Goal: Navigation & Orientation: Find specific page/section

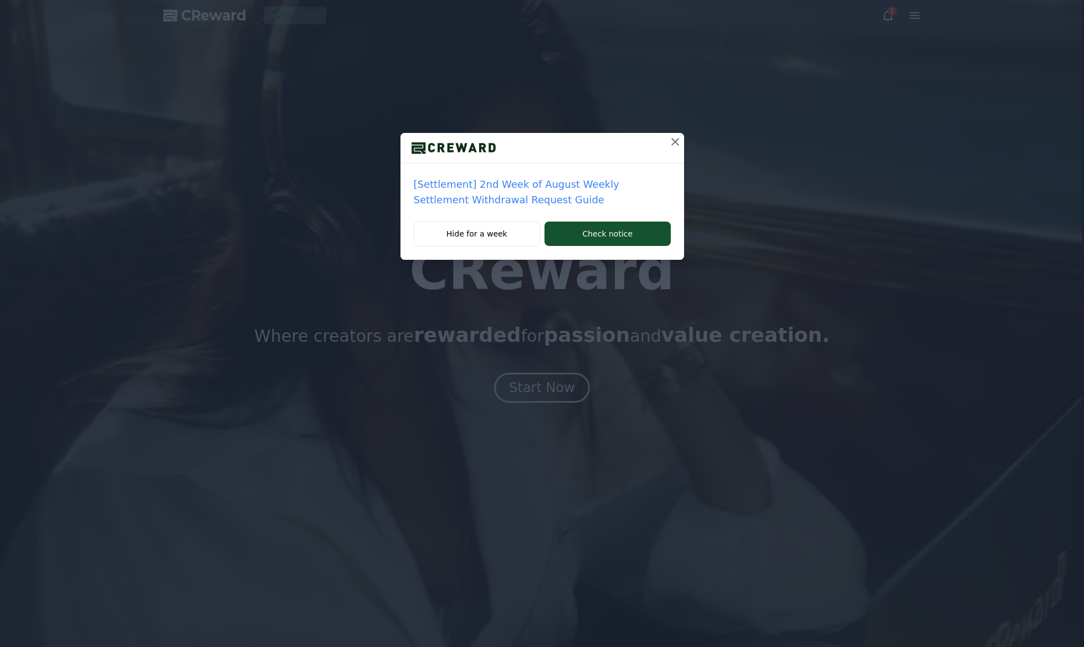
click at [672, 139] on icon at bounding box center [675, 142] width 8 height 8
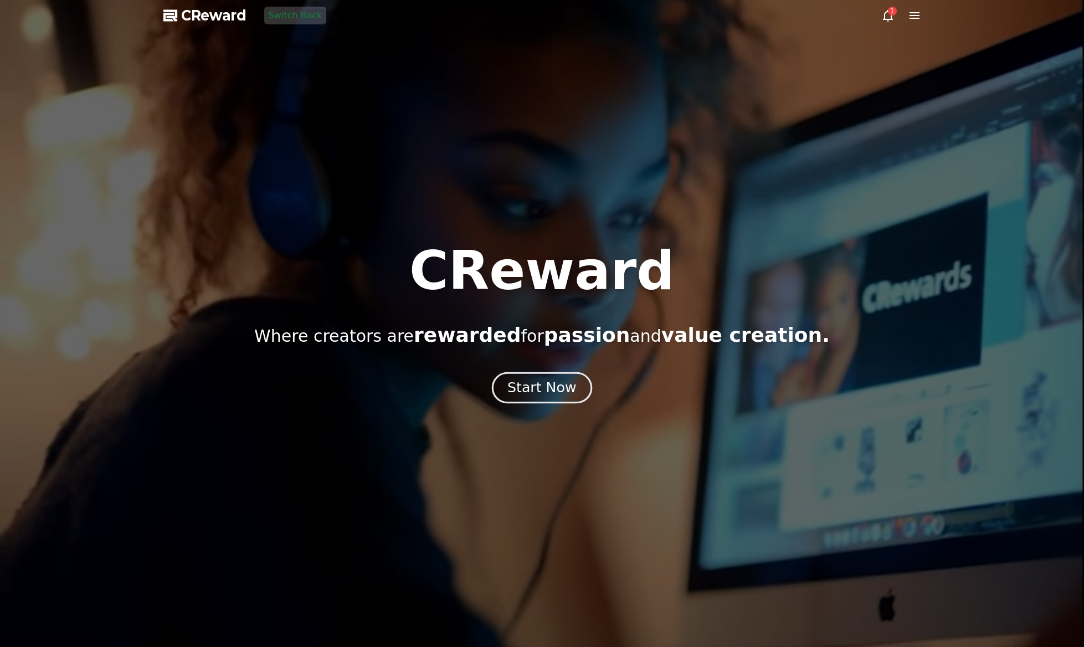
click at [515, 402] on button "Start Now" at bounding box center [542, 388] width 100 height 32
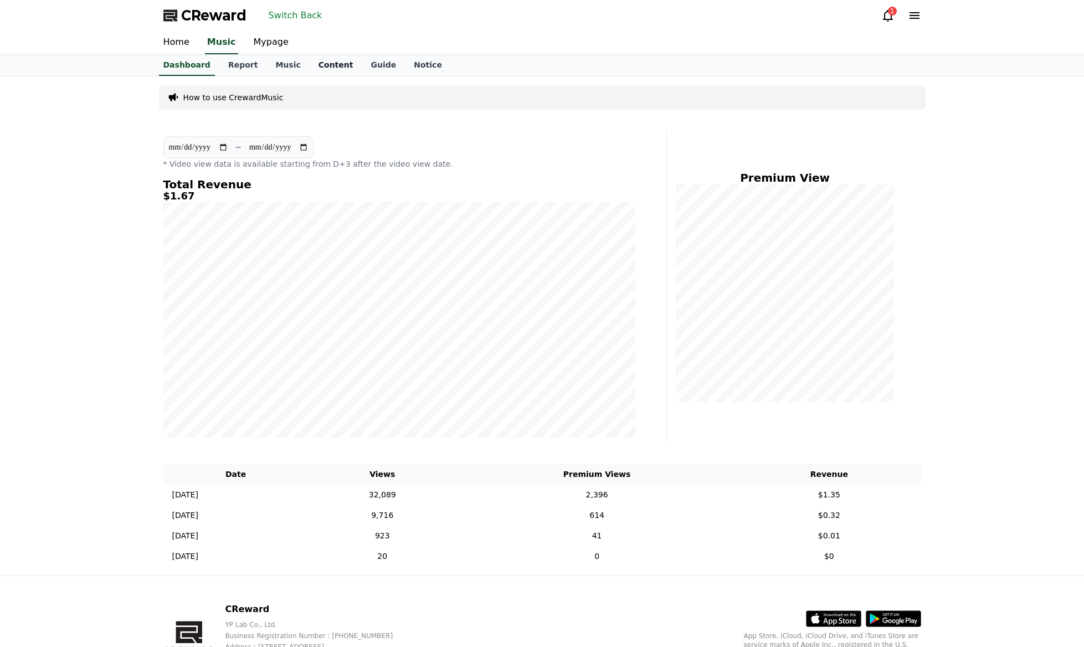
click at [327, 66] on link "Content" at bounding box center [336, 65] width 53 height 21
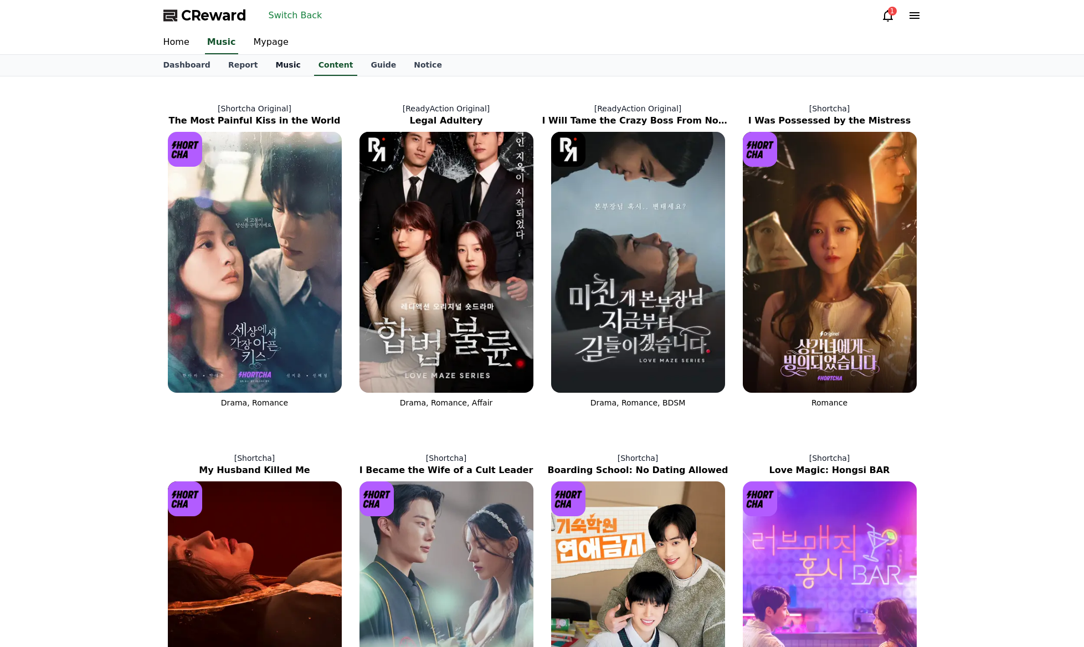
click at [266, 70] on link "Music" at bounding box center [287, 65] width 43 height 21
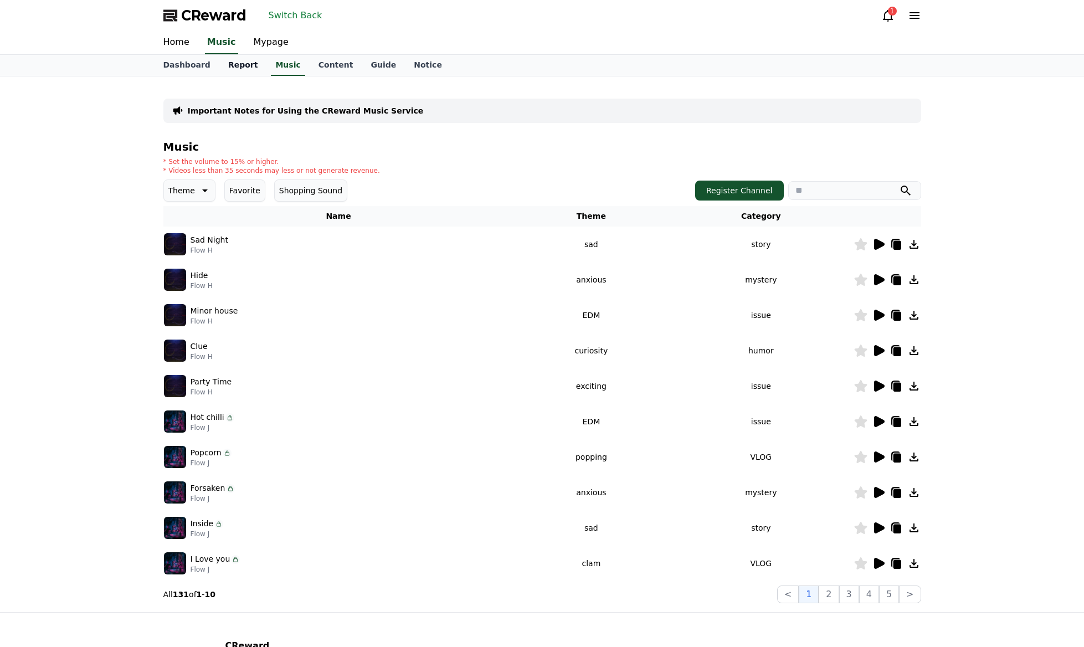
click at [230, 66] on link "Report" at bounding box center [243, 65] width 48 height 21
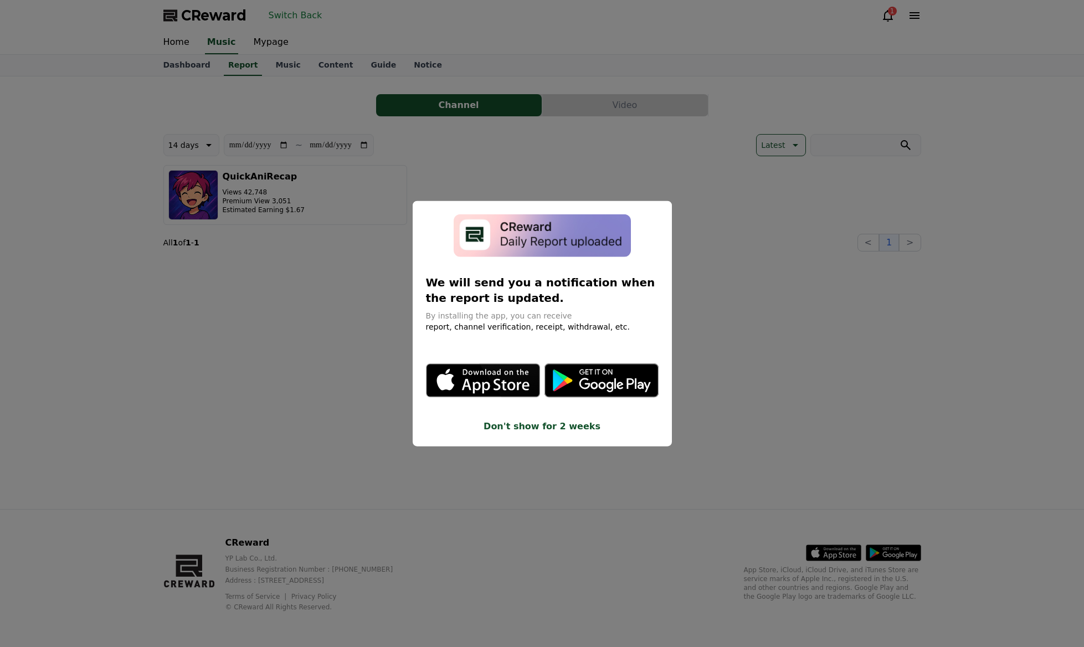
click at [624, 170] on button "close modal" at bounding box center [542, 323] width 1084 height 647
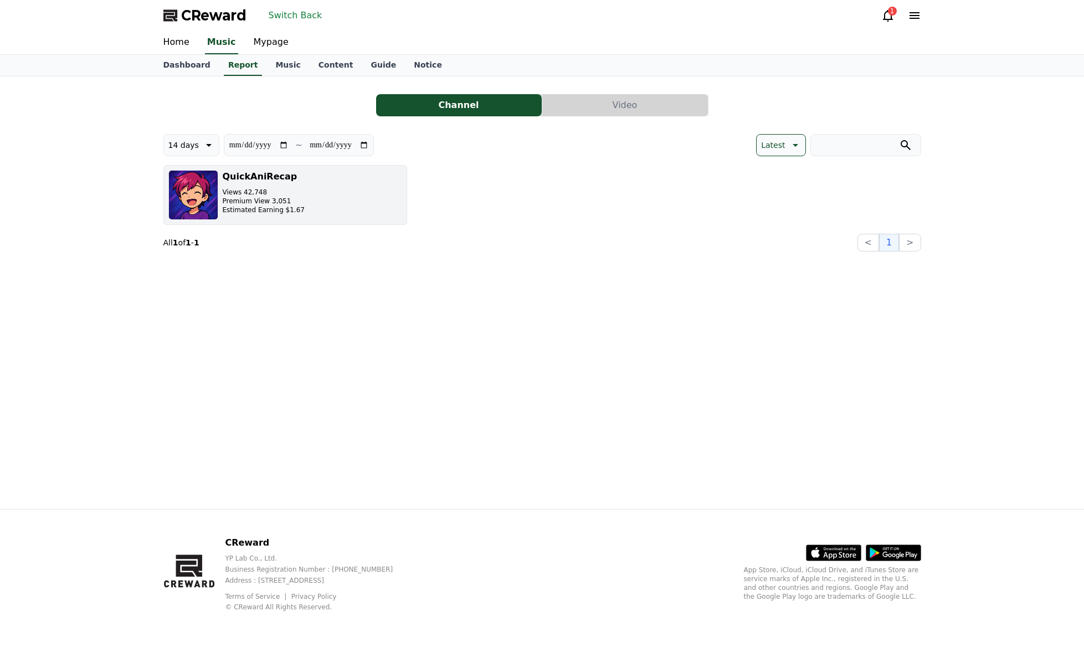
click at [339, 192] on button "QuickAniRecap Views 42,748 Premium View 3,051 Estimated Earning $1.67" at bounding box center [285, 195] width 244 height 60
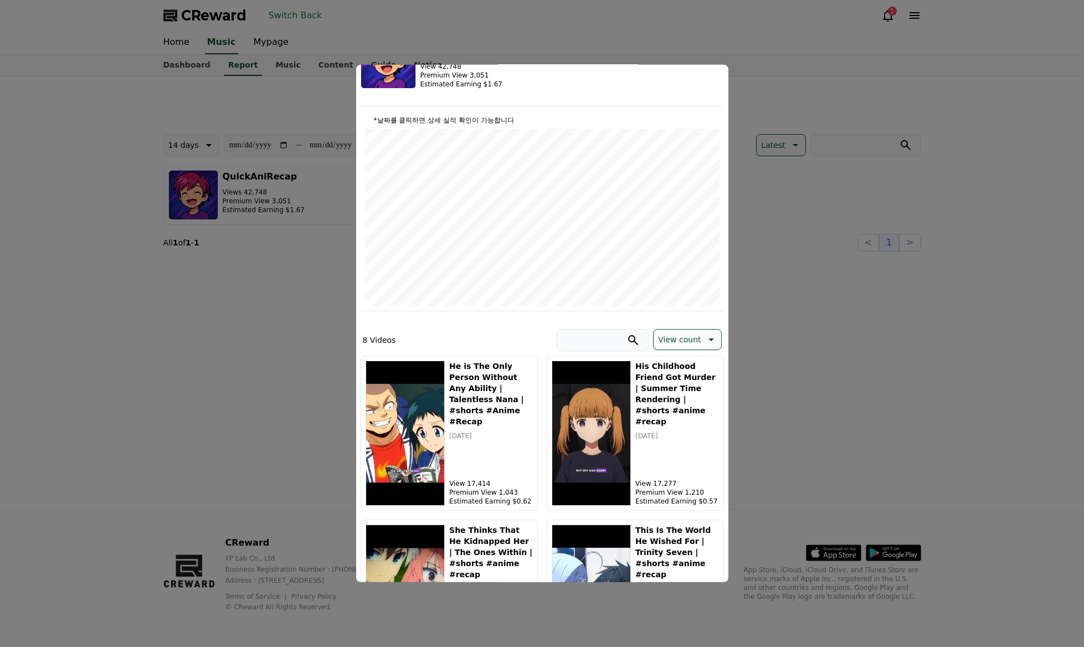
scroll to position [111, 0]
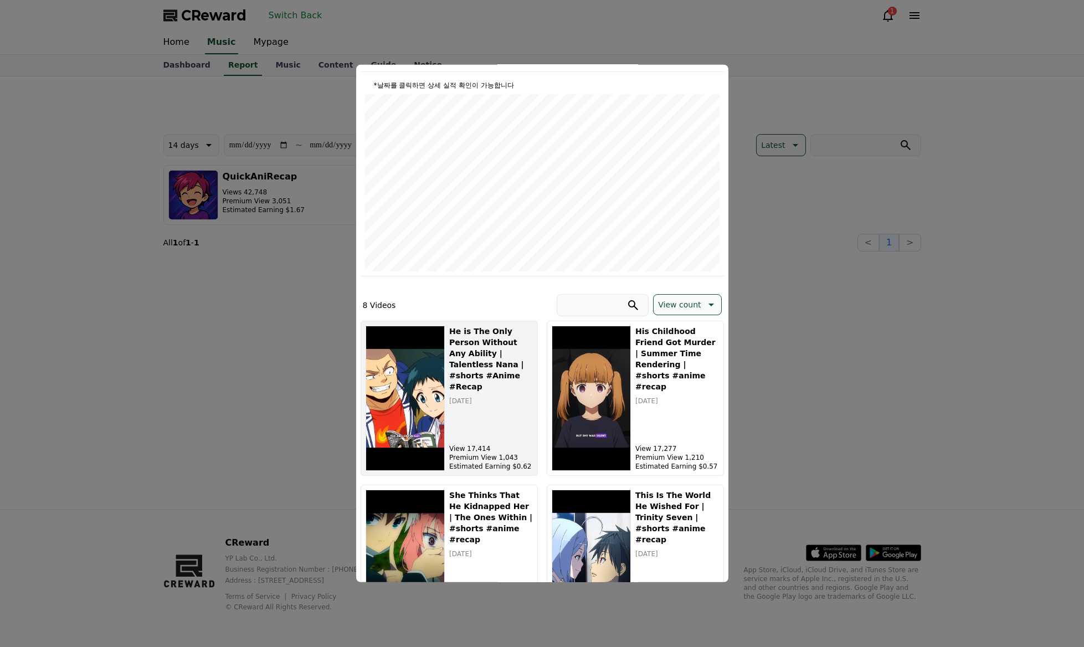
click at [509, 377] on h5 "He is The Only Person Without Any Ability | Talentless Nana | #shorts #Anime #R…" at bounding box center [490, 359] width 83 height 66
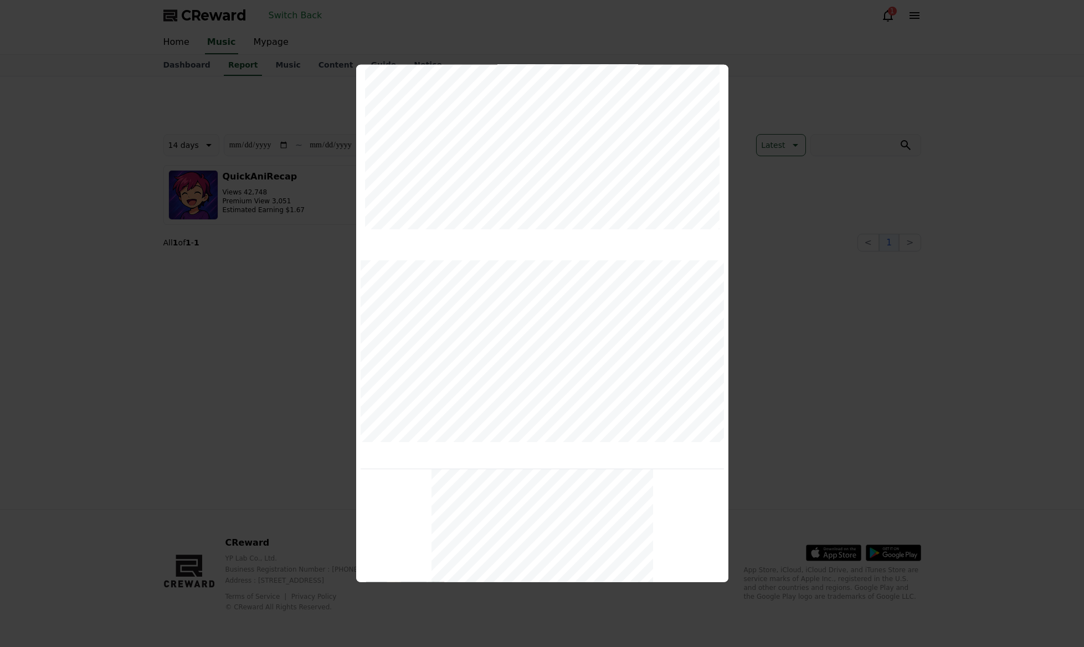
scroll to position [273, 0]
click at [694, 403] on div "modal" at bounding box center [542, 458] width 363 height 222
click at [869, 357] on button "close modal" at bounding box center [542, 323] width 1084 height 647
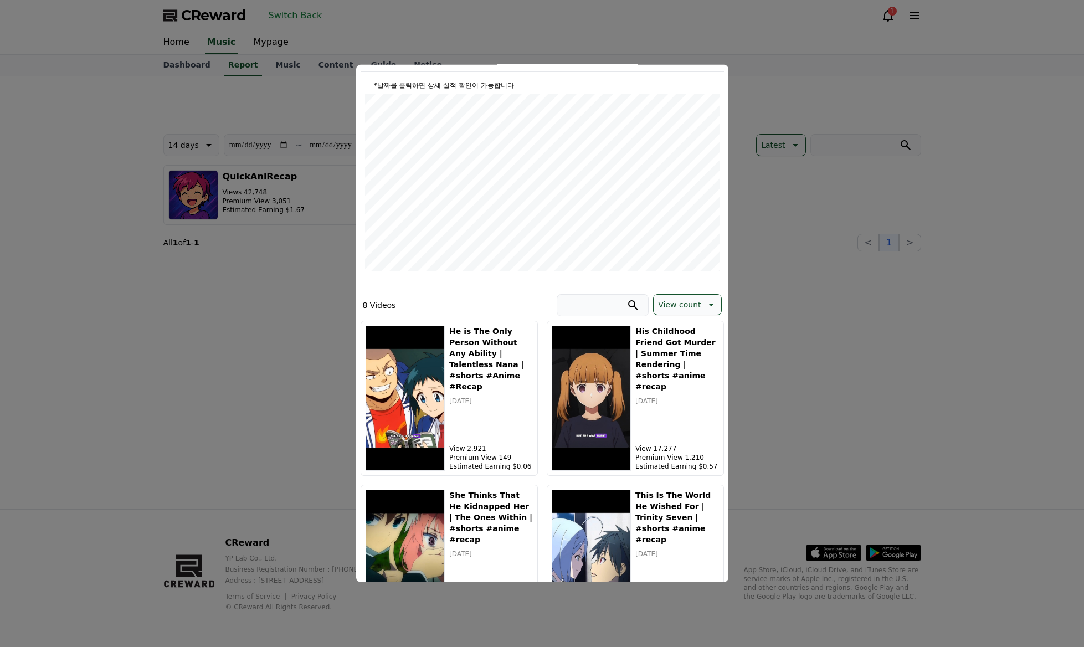
click at [963, 383] on button "close modal" at bounding box center [542, 323] width 1084 height 647
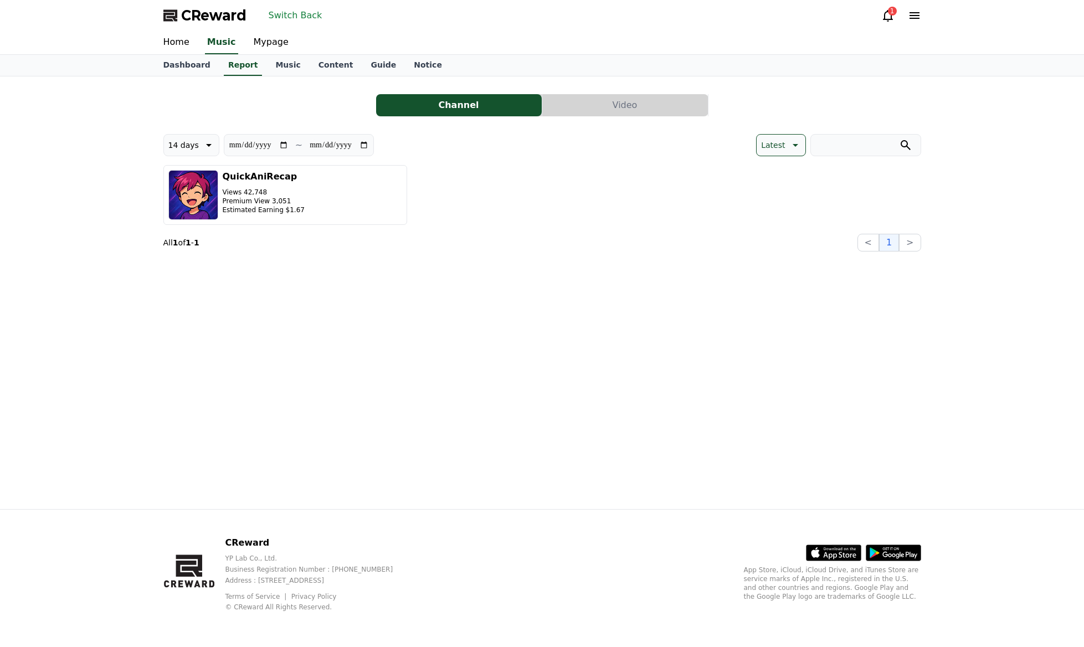
click at [960, 182] on div "**********" at bounding box center [542, 292] width 1084 height 433
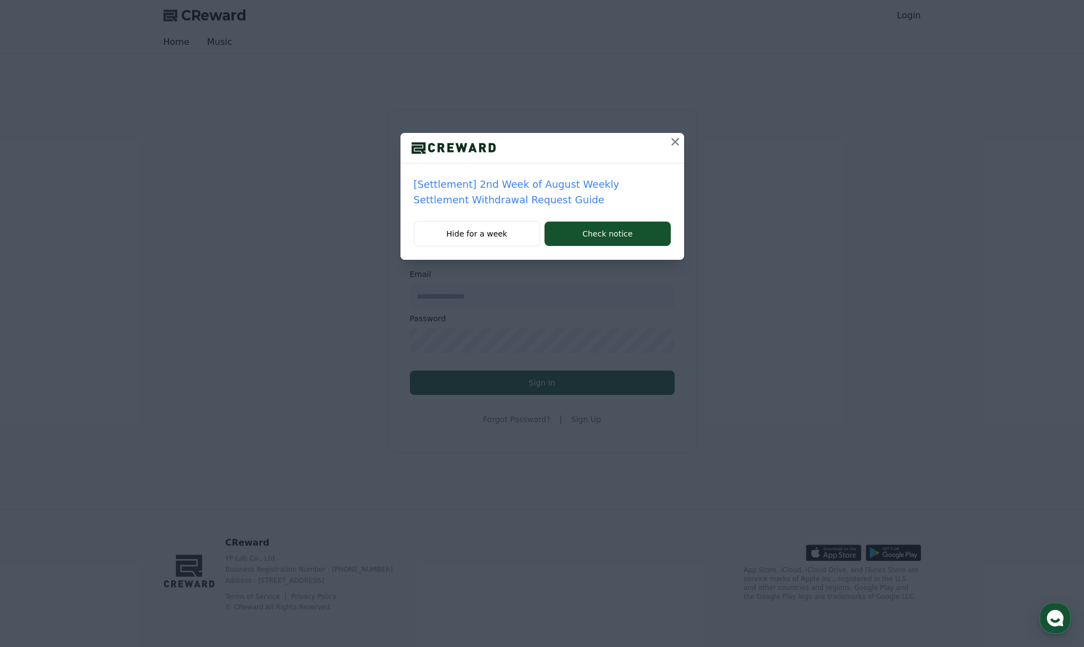
click at [674, 142] on icon at bounding box center [675, 141] width 13 height 13
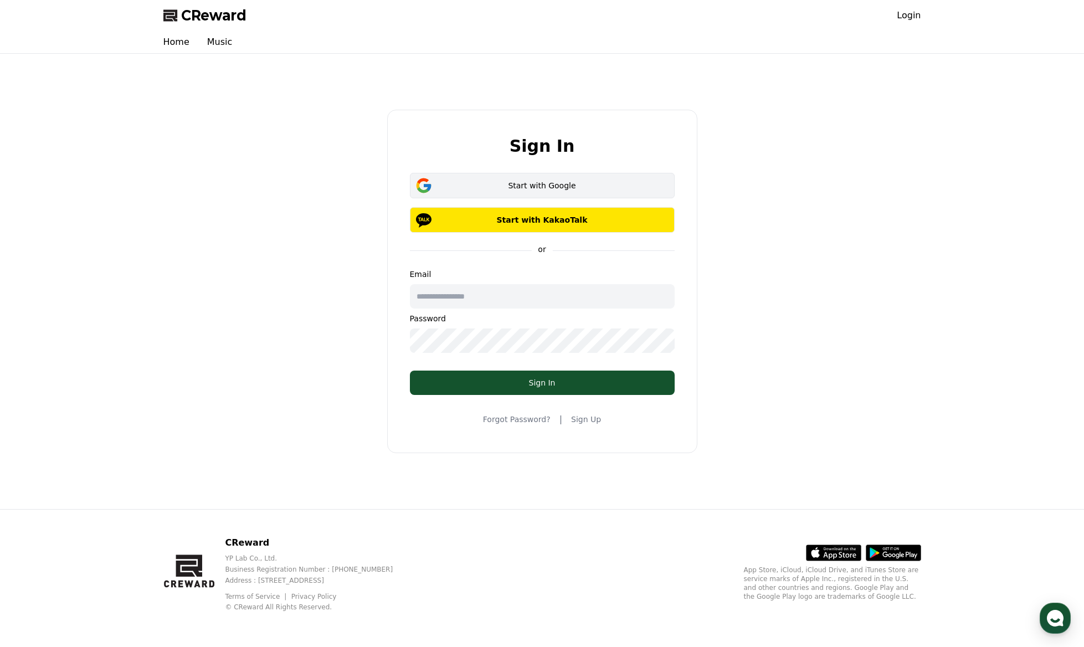
click at [586, 194] on button "Start with Google" at bounding box center [542, 185] width 265 height 25
